Goal: Answer question/provide support: Share knowledge or assist other users

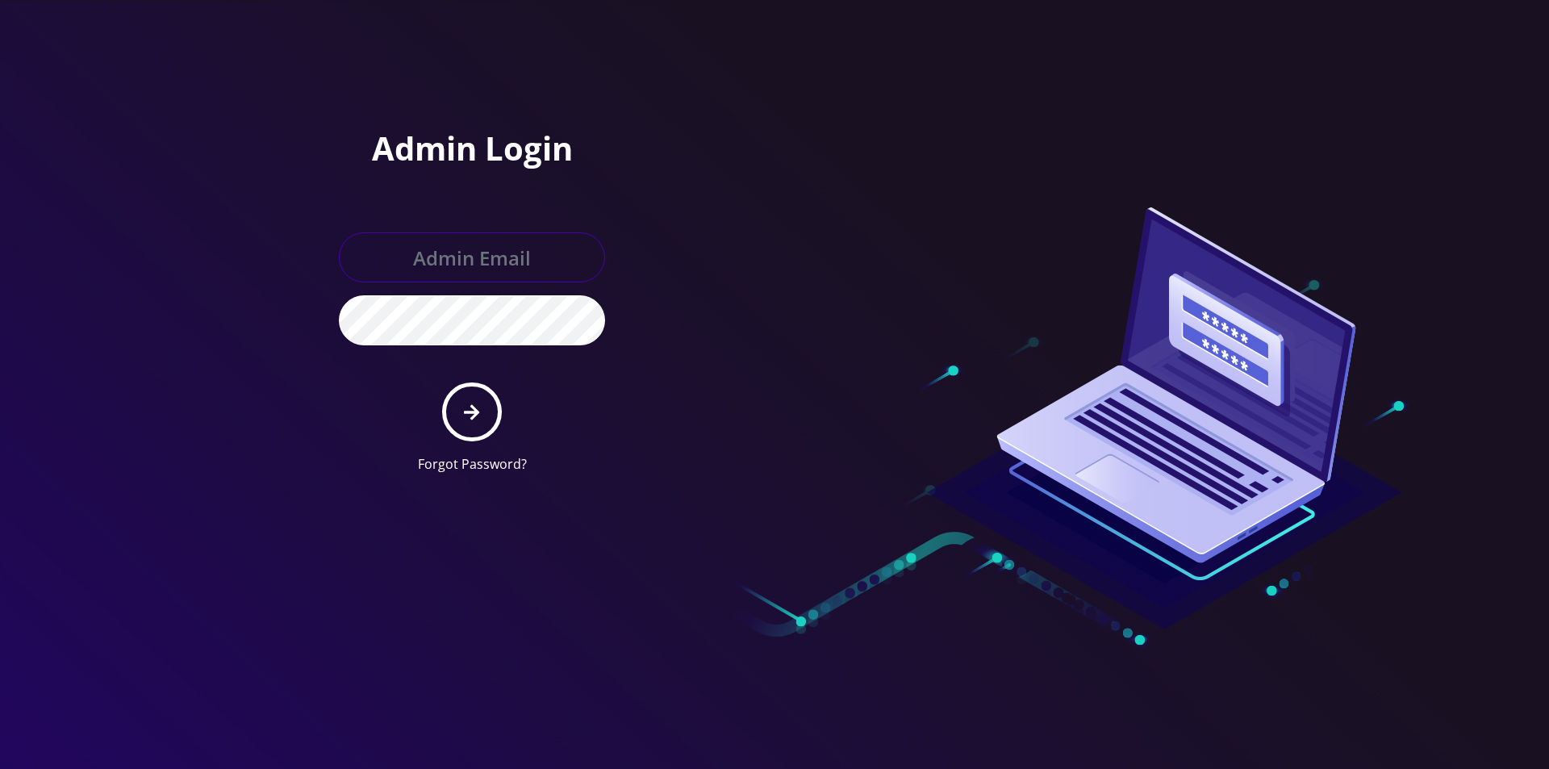
type input "[EMAIL_ADDRESS][DOMAIN_NAME]"
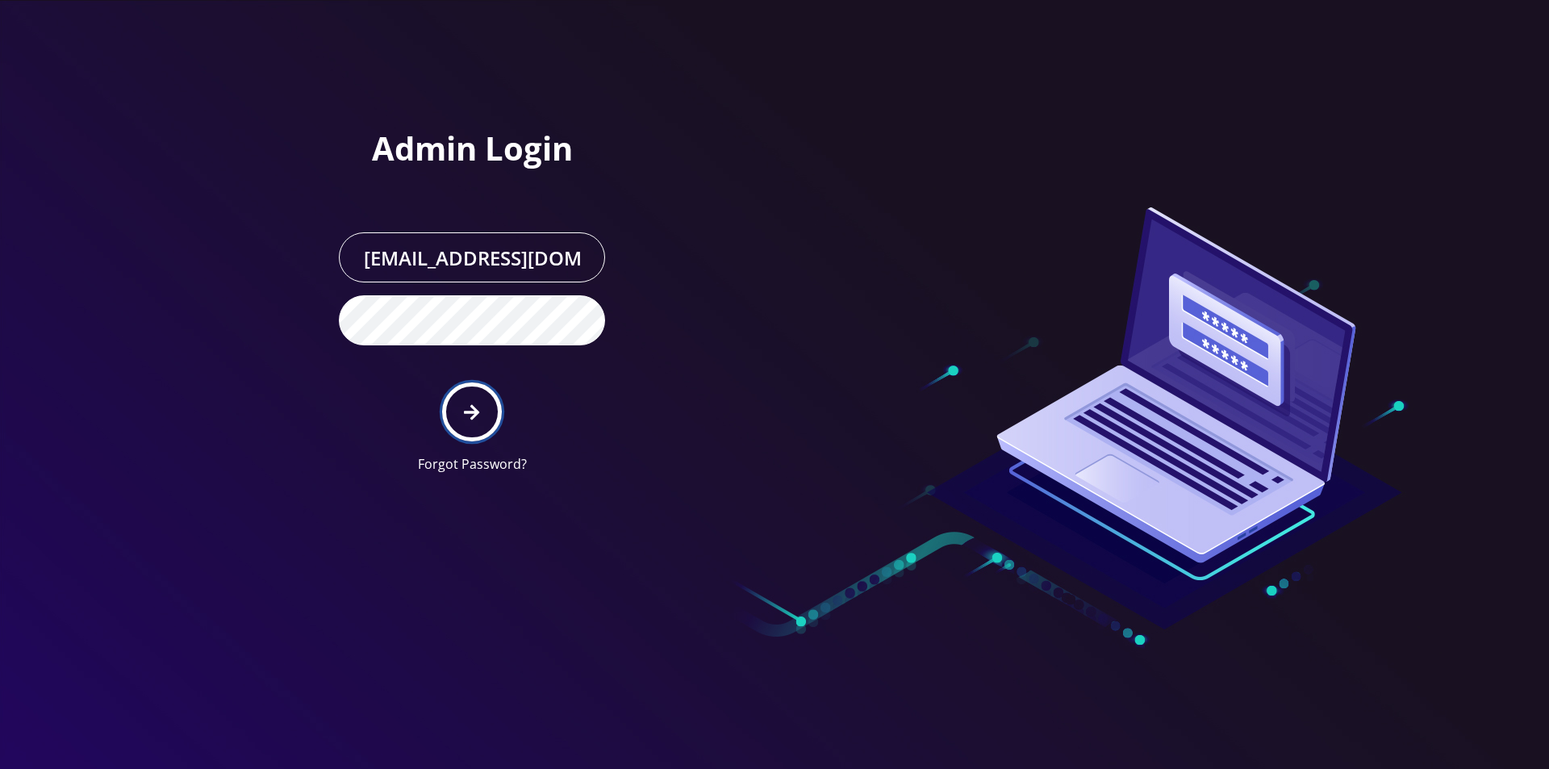
click at [461, 407] on button "submit" at bounding box center [471, 411] width 59 height 59
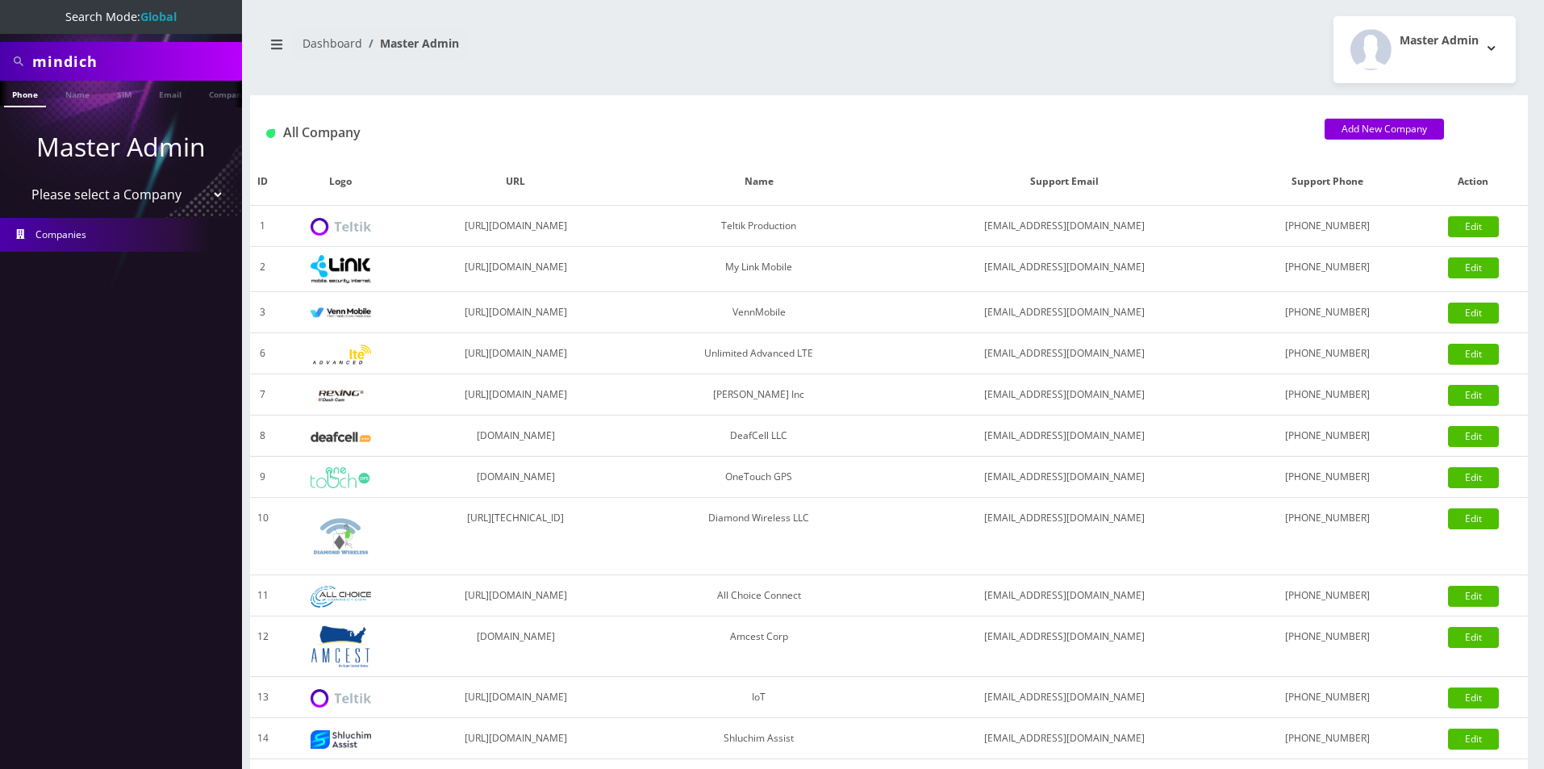
click at [148, 74] on input "mindich" at bounding box center [135, 61] width 206 height 31
paste input "Boxofficetoo"
type input "Boxofficetoo"
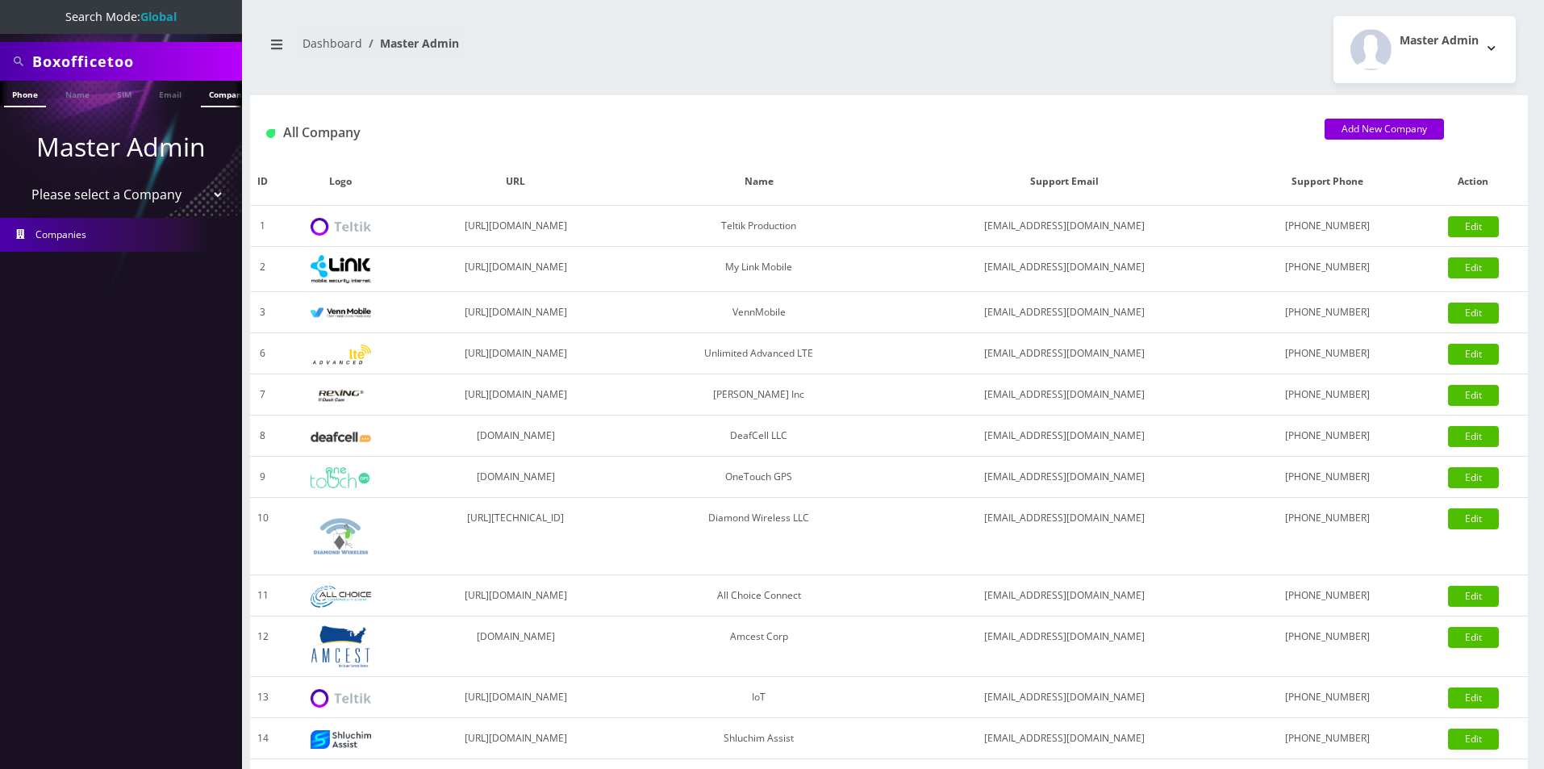
click at [217, 95] on link "Company" at bounding box center [228, 94] width 54 height 27
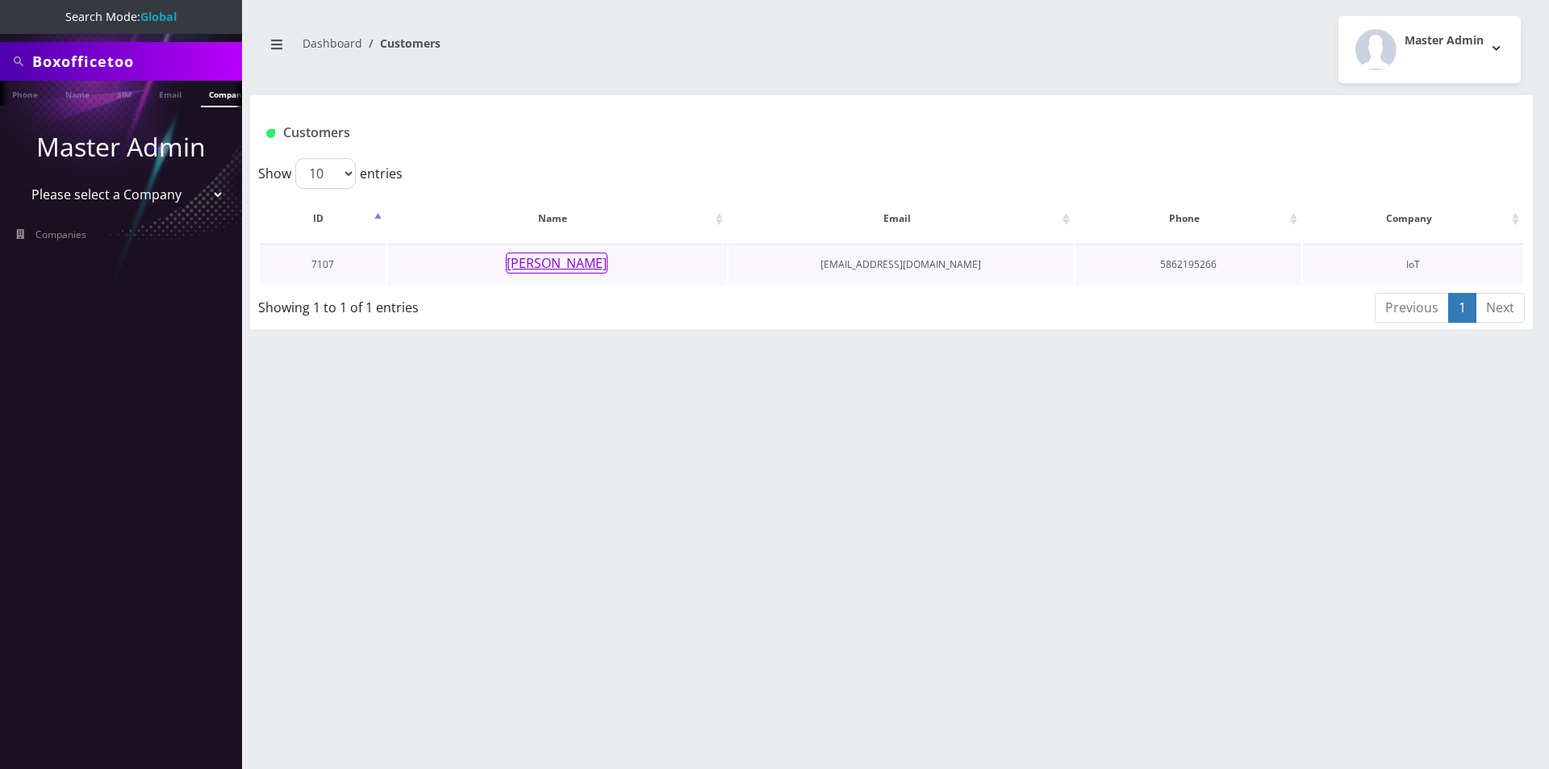
scroll to position [0, 8]
click at [536, 266] on button "John McCarron" at bounding box center [557, 262] width 102 height 21
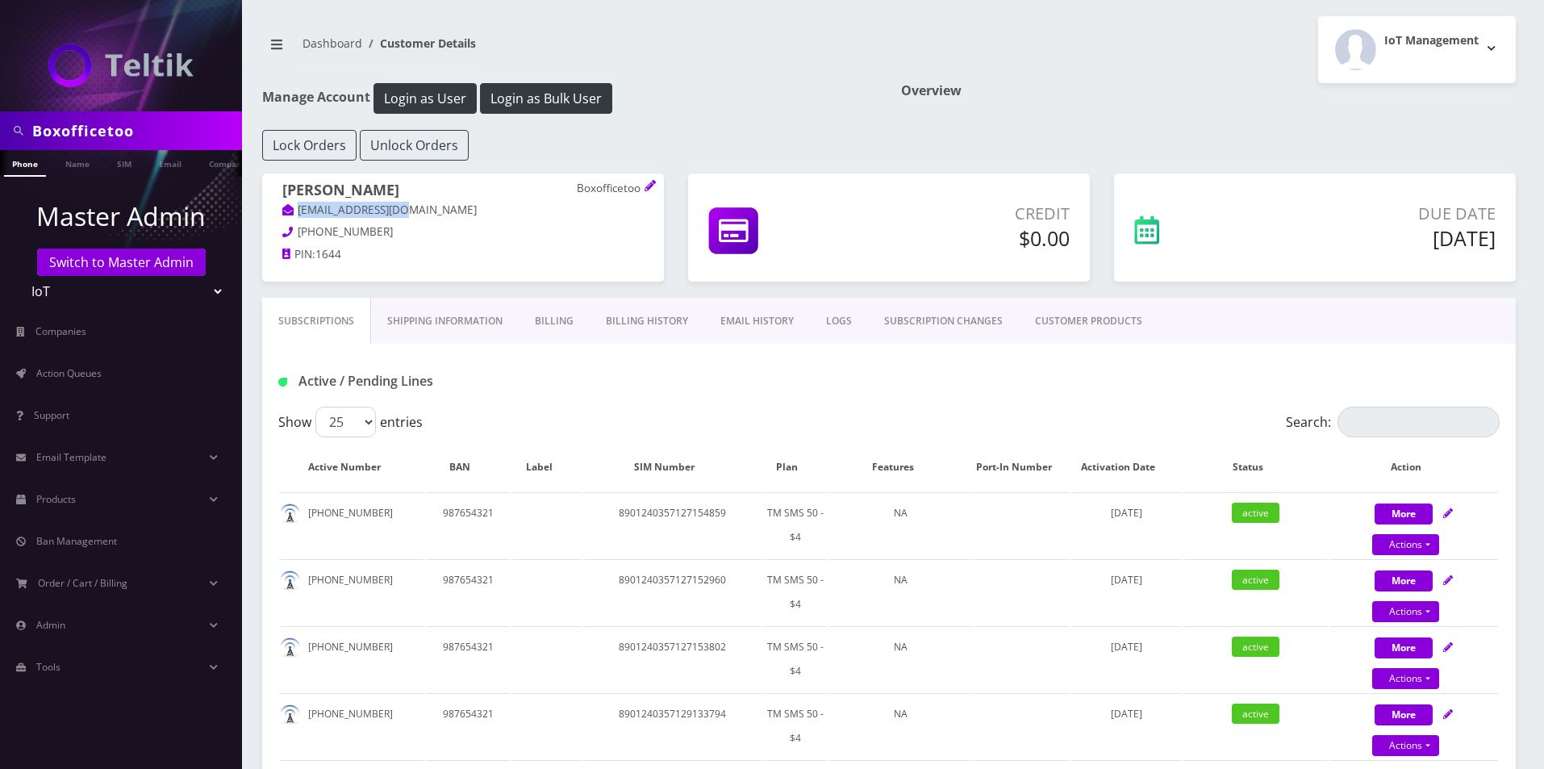
drag, startPoint x: 407, startPoint y: 209, endPoint x: 297, endPoint y: 215, distance: 109.8
click at [297, 215] on p "[EMAIL_ADDRESS][DOMAIN_NAME]" at bounding box center [462, 211] width 361 height 18
copy link "[EMAIL_ADDRESS][DOMAIN_NAME]"
click at [795, 457] on th "Plan" at bounding box center [795, 467] width 64 height 47
